Goal: Information Seeking & Learning: Learn about a topic

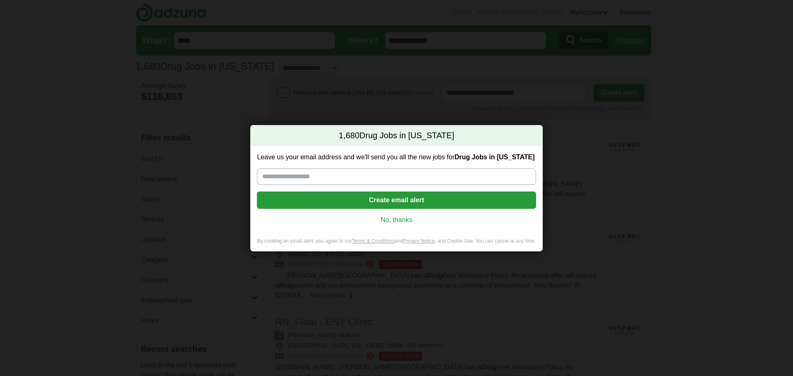
drag, startPoint x: 383, startPoint y: 224, endPoint x: 388, endPoint y: 223, distance: 4.6
click at [384, 224] on link "No, thanks" at bounding box center [397, 220] width 266 height 9
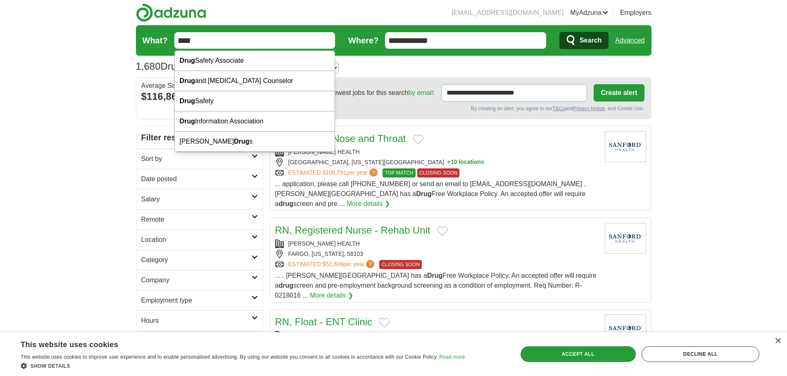
drag, startPoint x: 255, startPoint y: 41, endPoint x: 9, endPoint y: 43, distance: 246.3
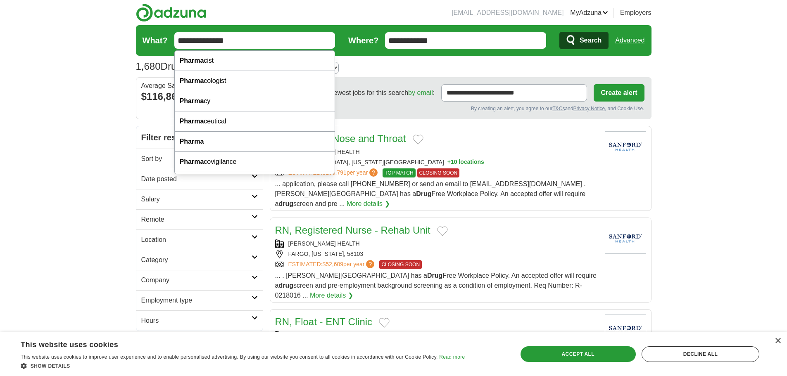
type input "**********"
click at [559, 32] on button "Search" at bounding box center [583, 40] width 49 height 17
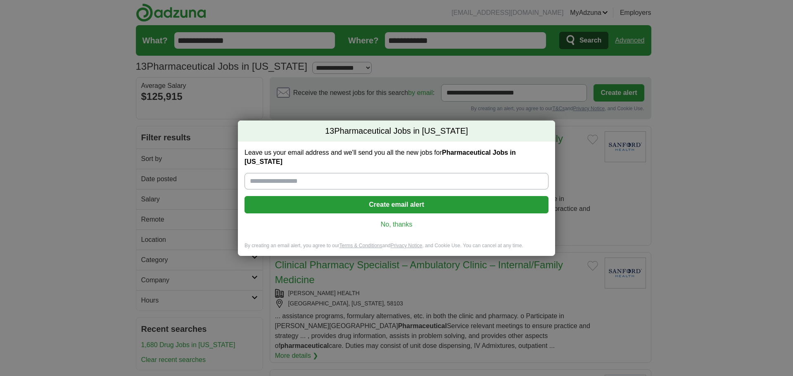
click at [385, 226] on link "No, thanks" at bounding box center [396, 224] width 291 height 9
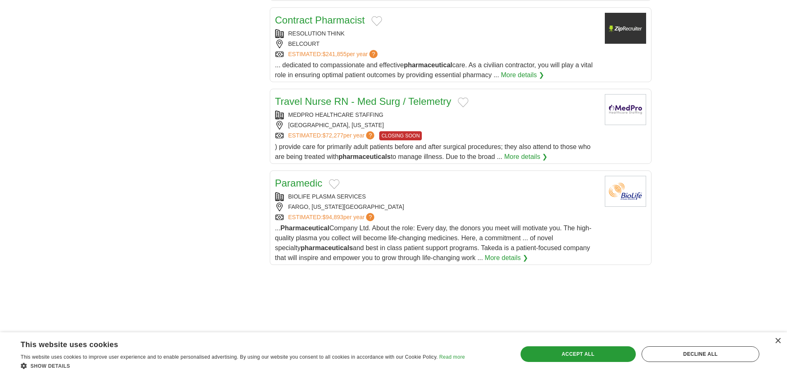
scroll to position [952, 0]
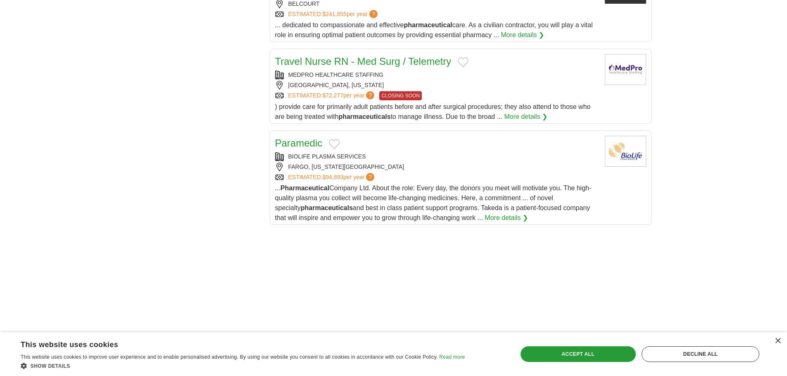
click at [291, 138] on link "Paramedic" at bounding box center [299, 143] width 48 height 11
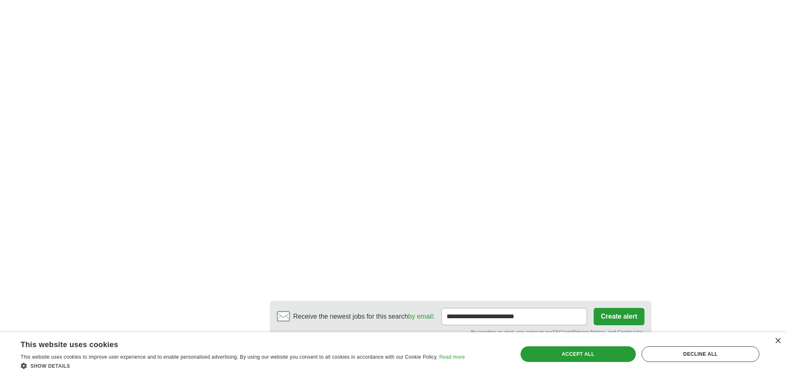
scroll to position [1578, 0]
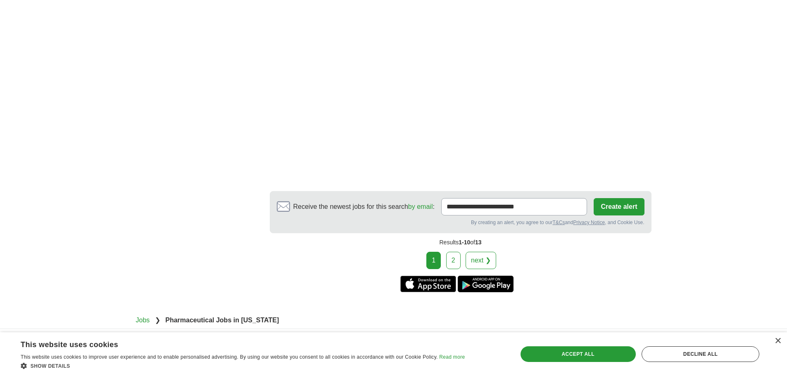
click at [456, 252] on link "2" at bounding box center [453, 260] width 14 height 17
